Goal: Task Accomplishment & Management: Manage account settings

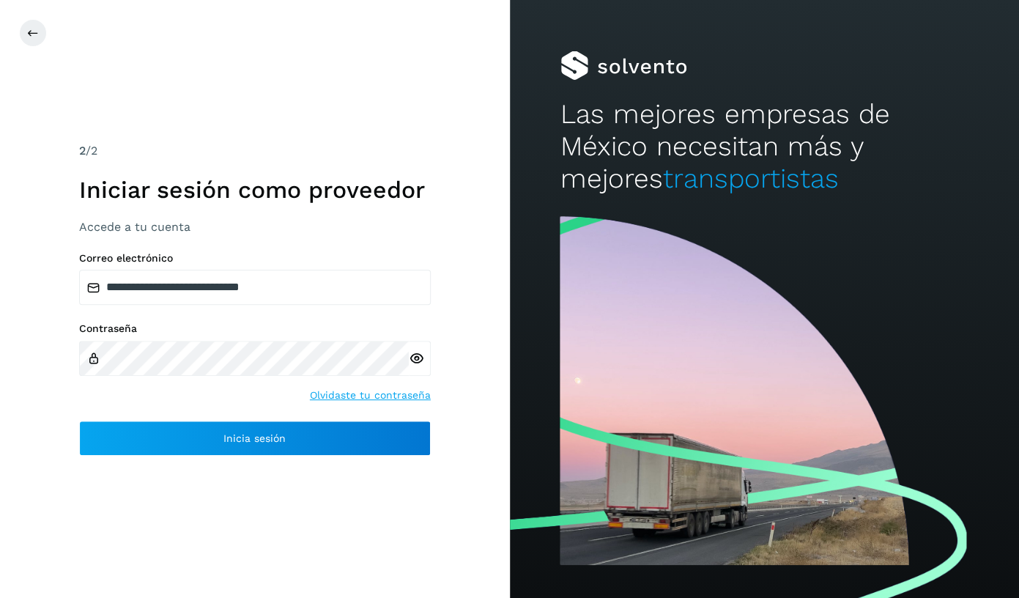
click at [412, 358] on icon at bounding box center [416, 358] width 15 height 15
click at [175, 460] on div "**********" at bounding box center [255, 299] width 510 height 598
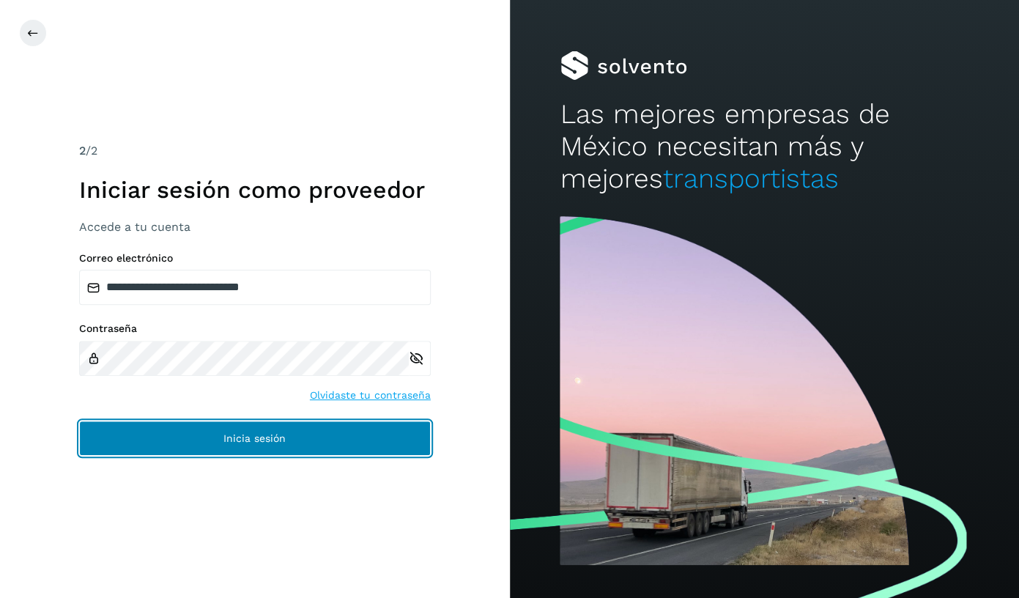
click at [179, 447] on button "Inicia sesión" at bounding box center [255, 438] width 352 height 35
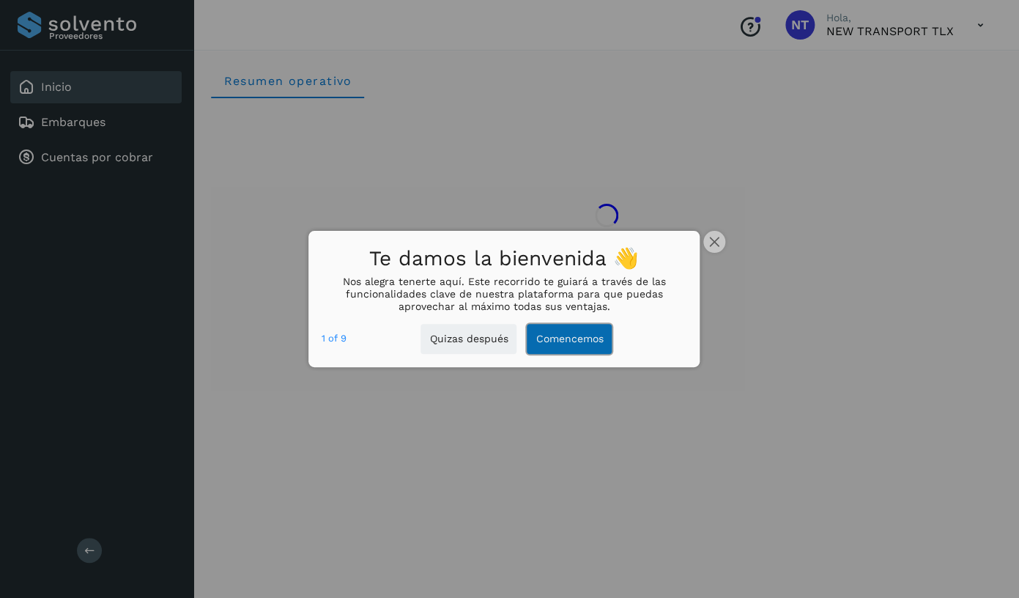
click at [579, 344] on button "Comencemos" at bounding box center [569, 339] width 85 height 30
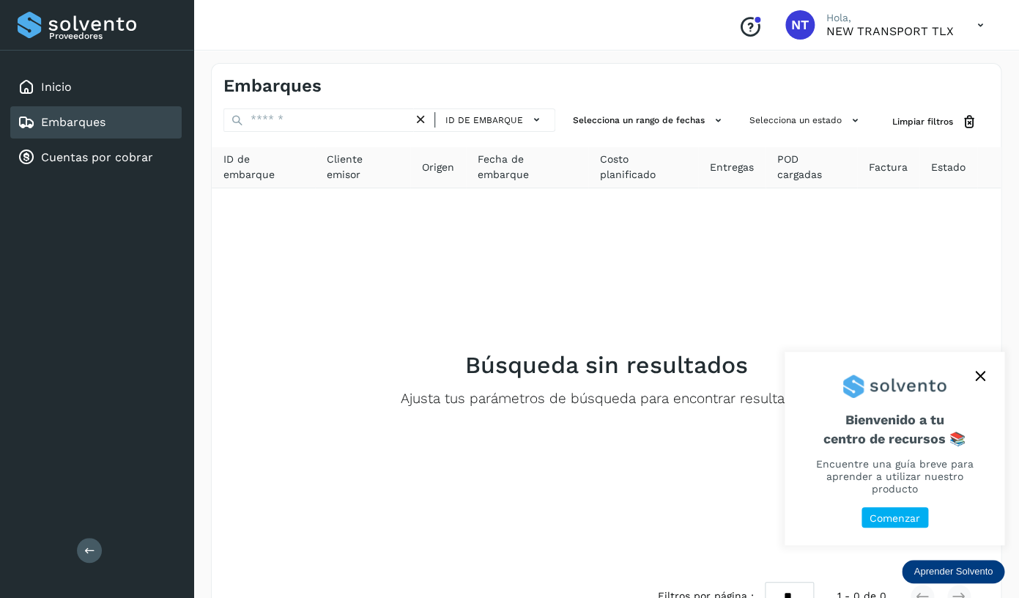
click at [892, 517] on p "Comenzar" at bounding box center [895, 518] width 51 height 12
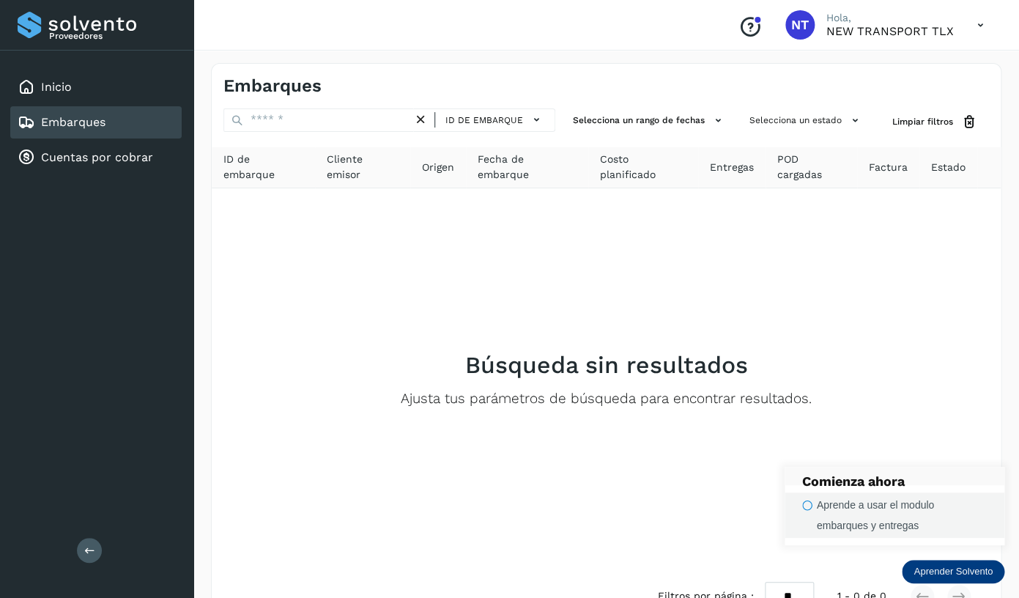
click at [856, 511] on div "Aprende a usar el modulo embarques y entregas" at bounding box center [902, 515] width 170 height 41
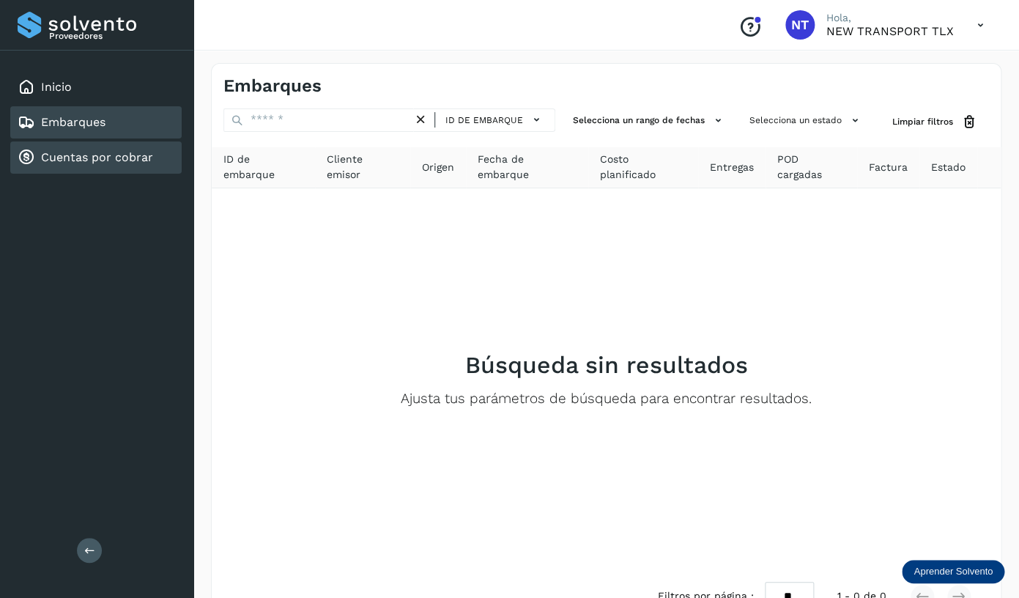
click at [111, 155] on link "Cuentas por cobrar" at bounding box center [97, 157] width 112 height 14
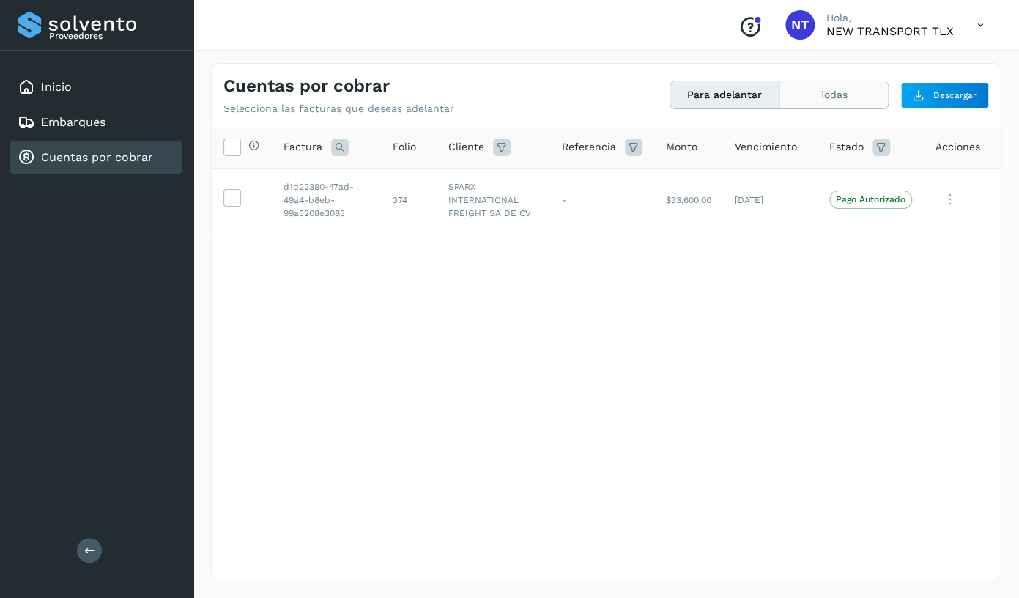
click at [806, 97] on button "Todas" at bounding box center [834, 94] width 108 height 27
click at [701, 99] on button "Para adelantar" at bounding box center [724, 94] width 109 height 27
